Goal: Find specific page/section: Find specific page/section

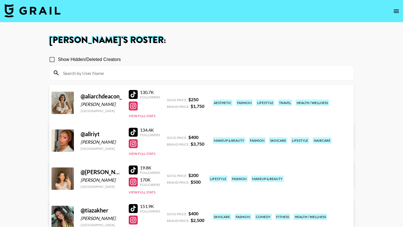
scroll to position [94, 0]
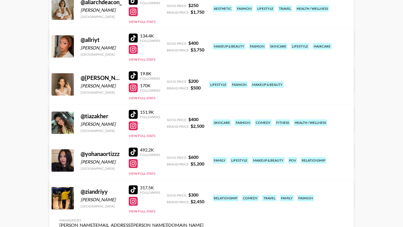
click at [133, 38] on div at bounding box center [133, 38] width 9 height 9
click at [135, 163] on div at bounding box center [133, 163] width 9 height 9
click at [133, 151] on div at bounding box center [133, 152] width 9 height 9
click at [132, 125] on div at bounding box center [133, 125] width 9 height 9
click at [131, 114] on div at bounding box center [133, 114] width 9 height 9
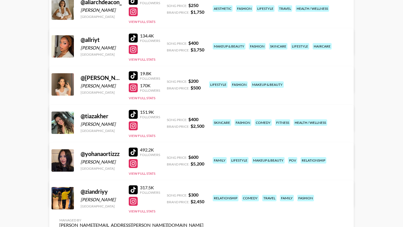
click at [132, 163] on div at bounding box center [133, 163] width 9 height 9
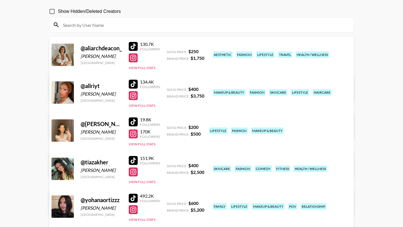
scroll to position [48, 0]
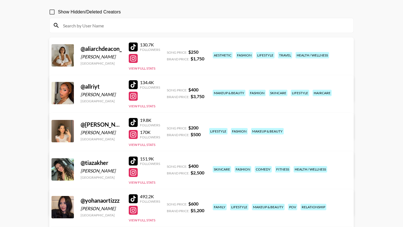
click at [168, 166] on link "View/Edit Details" at bounding box center [113, 169] width 109 height 6
click at [133, 134] on div at bounding box center [133, 134] width 9 height 9
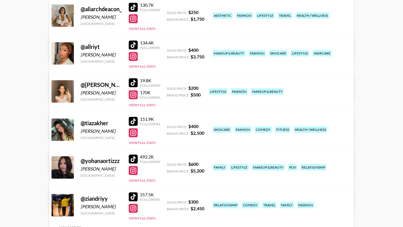
scroll to position [84, 0]
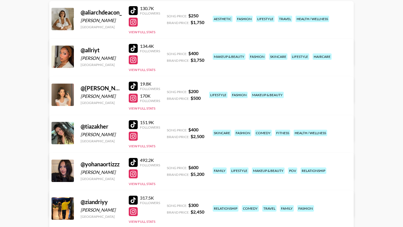
click at [134, 86] on div at bounding box center [133, 86] width 9 height 9
click at [133, 45] on div at bounding box center [133, 48] width 9 height 9
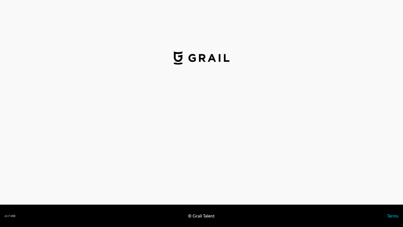
select select "USD"
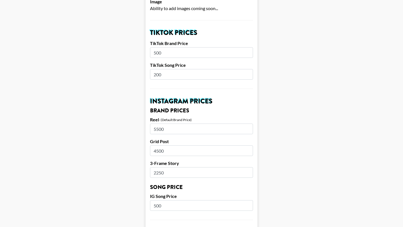
scroll to position [190, 0]
